Goal: Communication & Community: Answer question/provide support

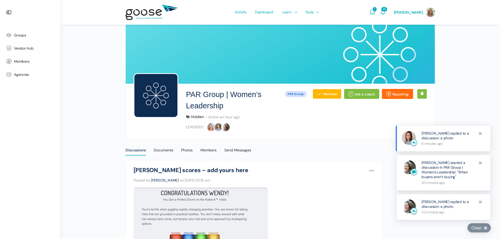
scroll to position [543, 0]
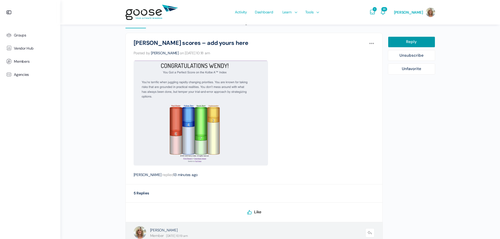
scroll to position [118, 0]
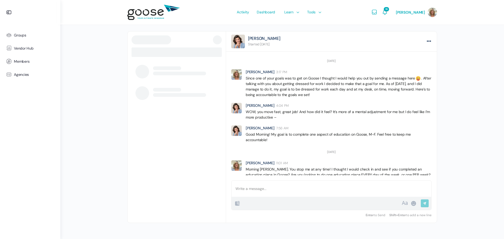
scroll to position [76, 0]
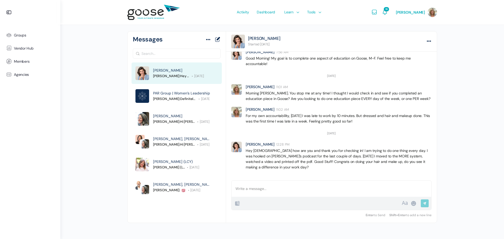
click at [256, 204] on div "B I • 1. “ # 0101 ✓ ×" at bounding box center [318, 203] width 168 height 6
click at [262, 192] on div at bounding box center [332, 189] width 200 height 16
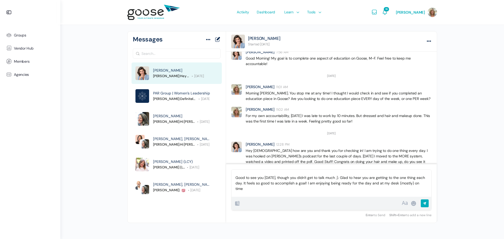
click at [427, 189] on p "Good to see you today, though you didn't get to talk much ;). Glad to hear you …" at bounding box center [332, 183] width 192 height 17
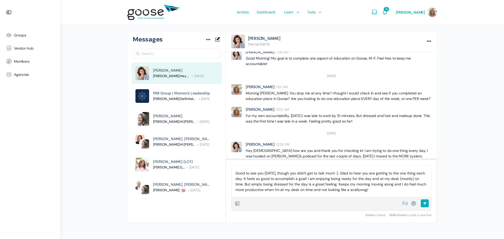
click at [425, 202] on input "Send Reply" at bounding box center [425, 204] width 8 height 9
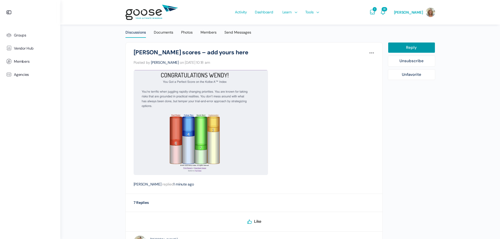
scroll to position [92, 0]
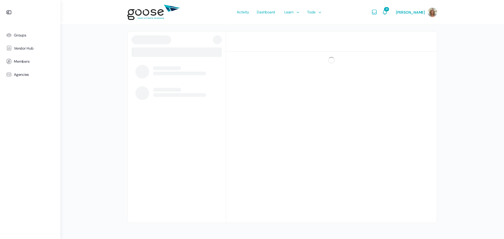
scroll to position [161, 0]
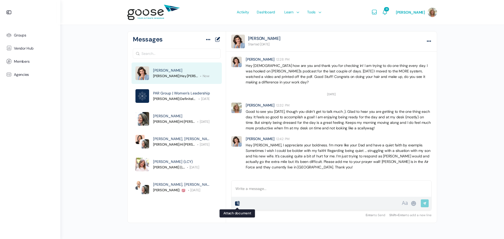
click at [237, 203] on icon at bounding box center [237, 203] width 6 height 6
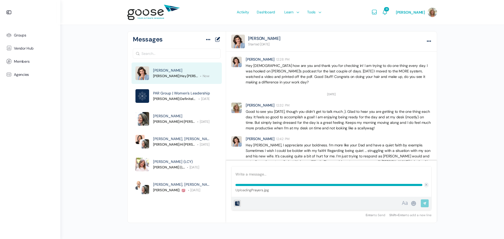
scroll to position [176, 0]
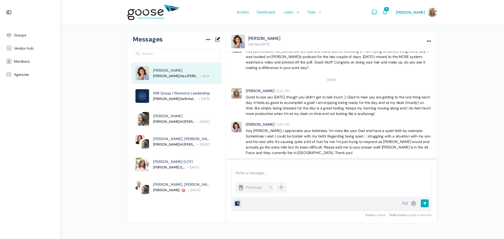
click at [258, 174] on div at bounding box center [332, 173] width 200 height 16
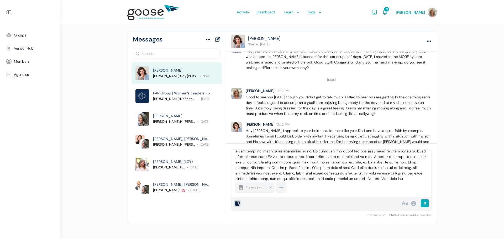
scroll to position [34, 0]
click at [426, 203] on input "Send Reply" at bounding box center [425, 204] width 8 height 9
